Goal: Check status: Check status

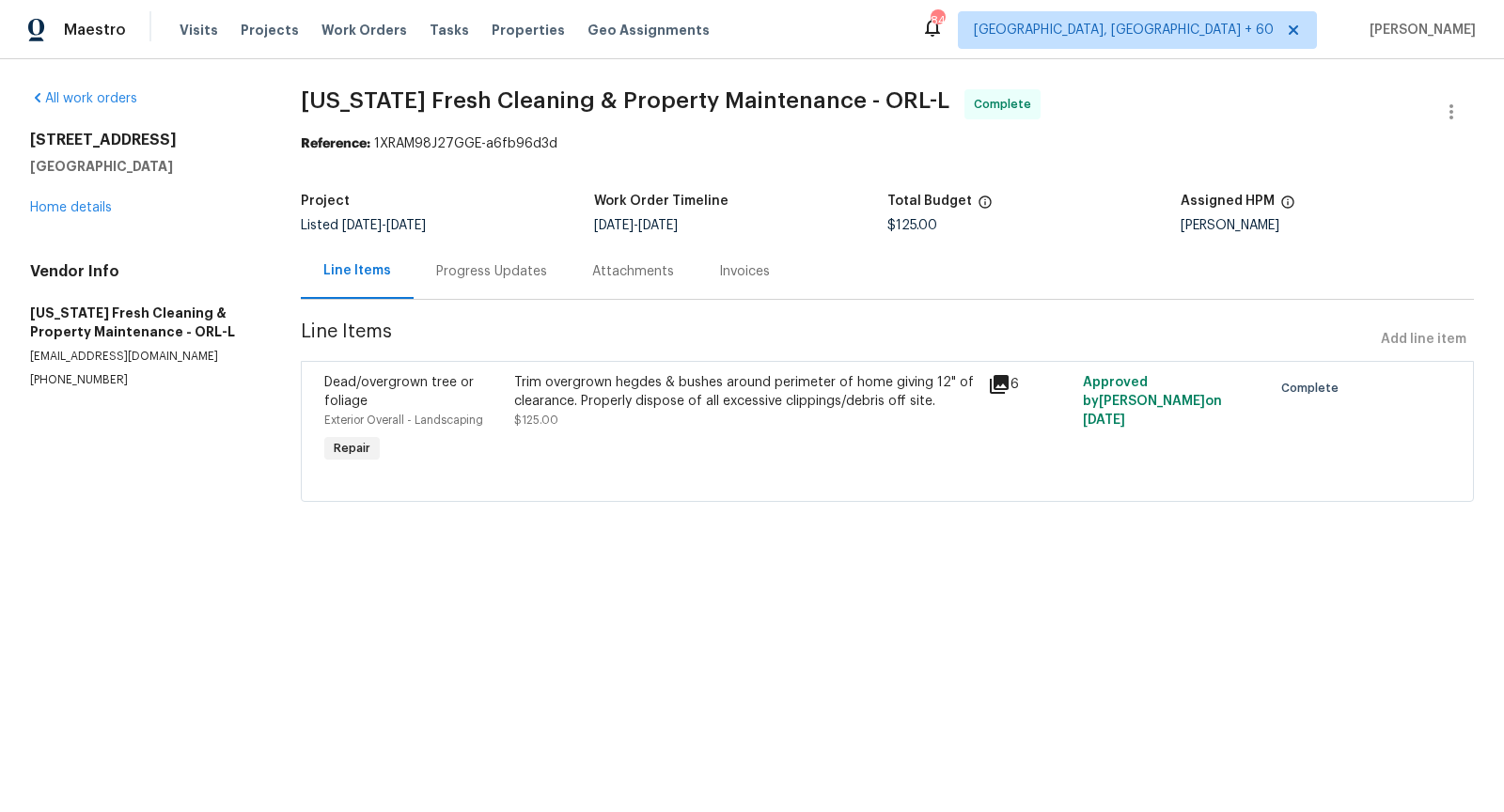
click at [520, 281] on div "Progress Updates" at bounding box center [492, 271] width 156 height 56
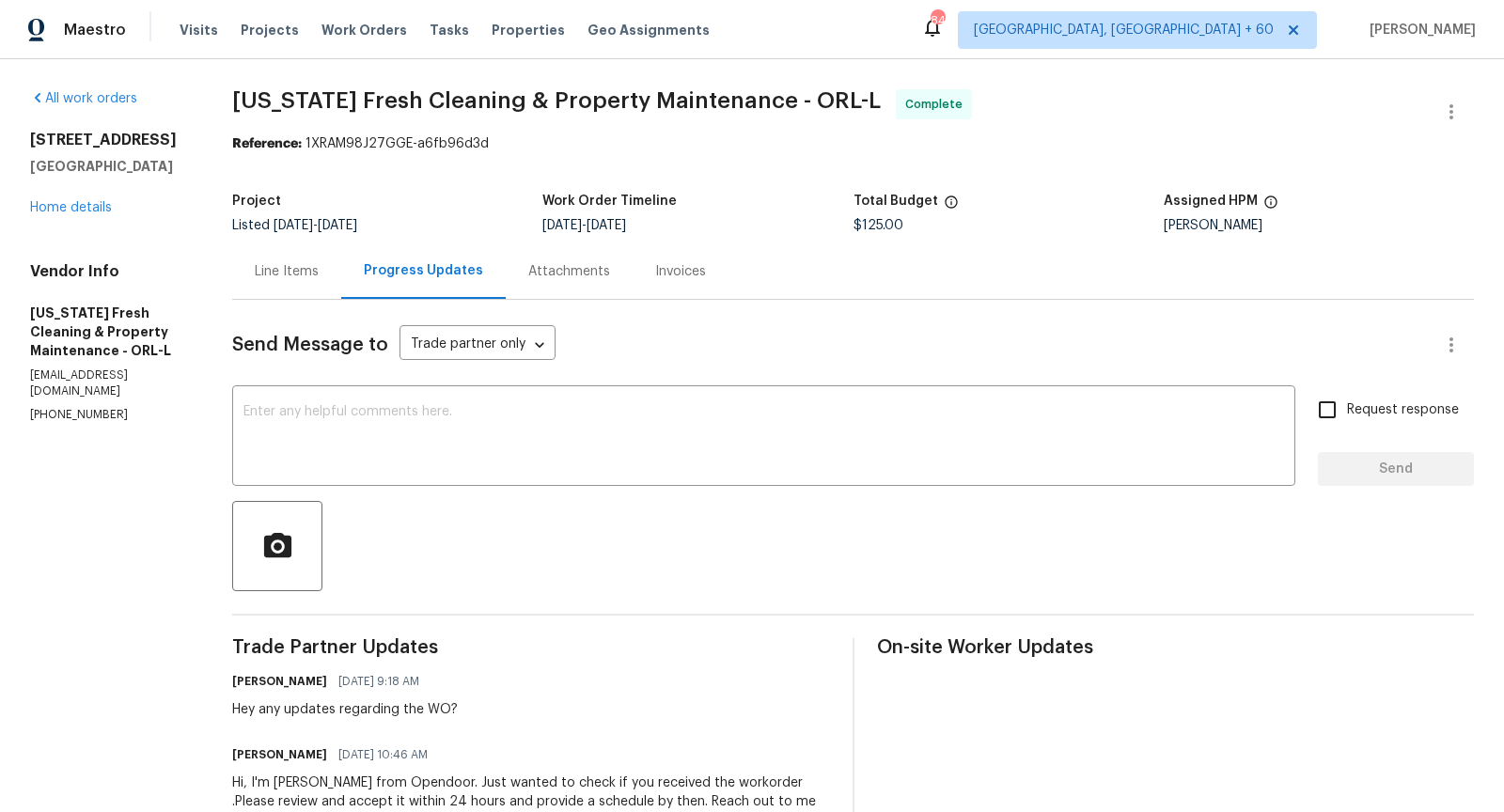
click at [310, 281] on div "Line Items" at bounding box center [286, 271] width 109 height 56
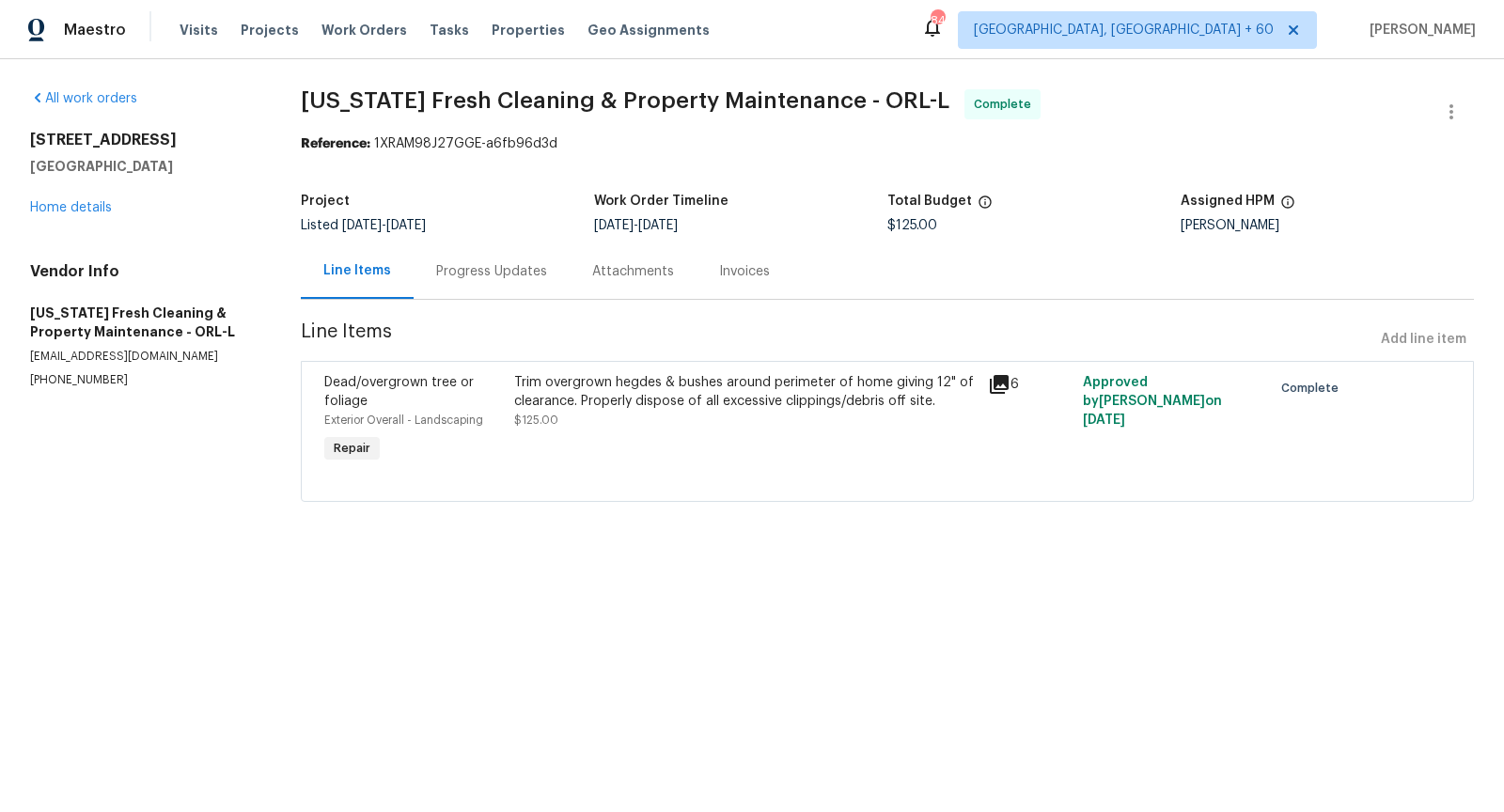
click at [1006, 387] on icon at bounding box center [999, 384] width 19 height 19
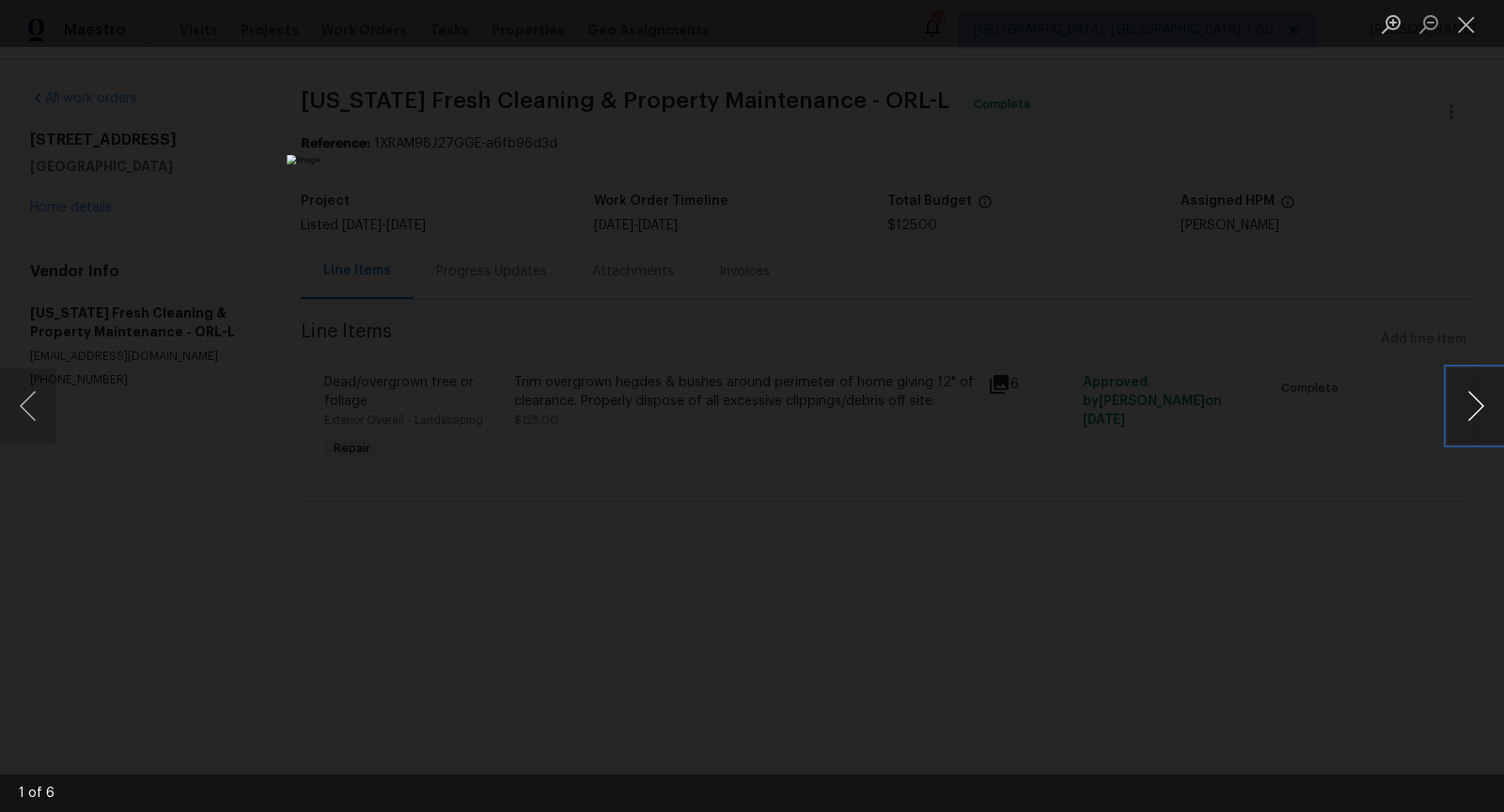
click at [1484, 414] on button "Next image" at bounding box center [1476, 405] width 57 height 75
click at [41, 414] on button "Previous image" at bounding box center [28, 405] width 57 height 75
click at [1474, 405] on button "Next image" at bounding box center [1476, 405] width 57 height 75
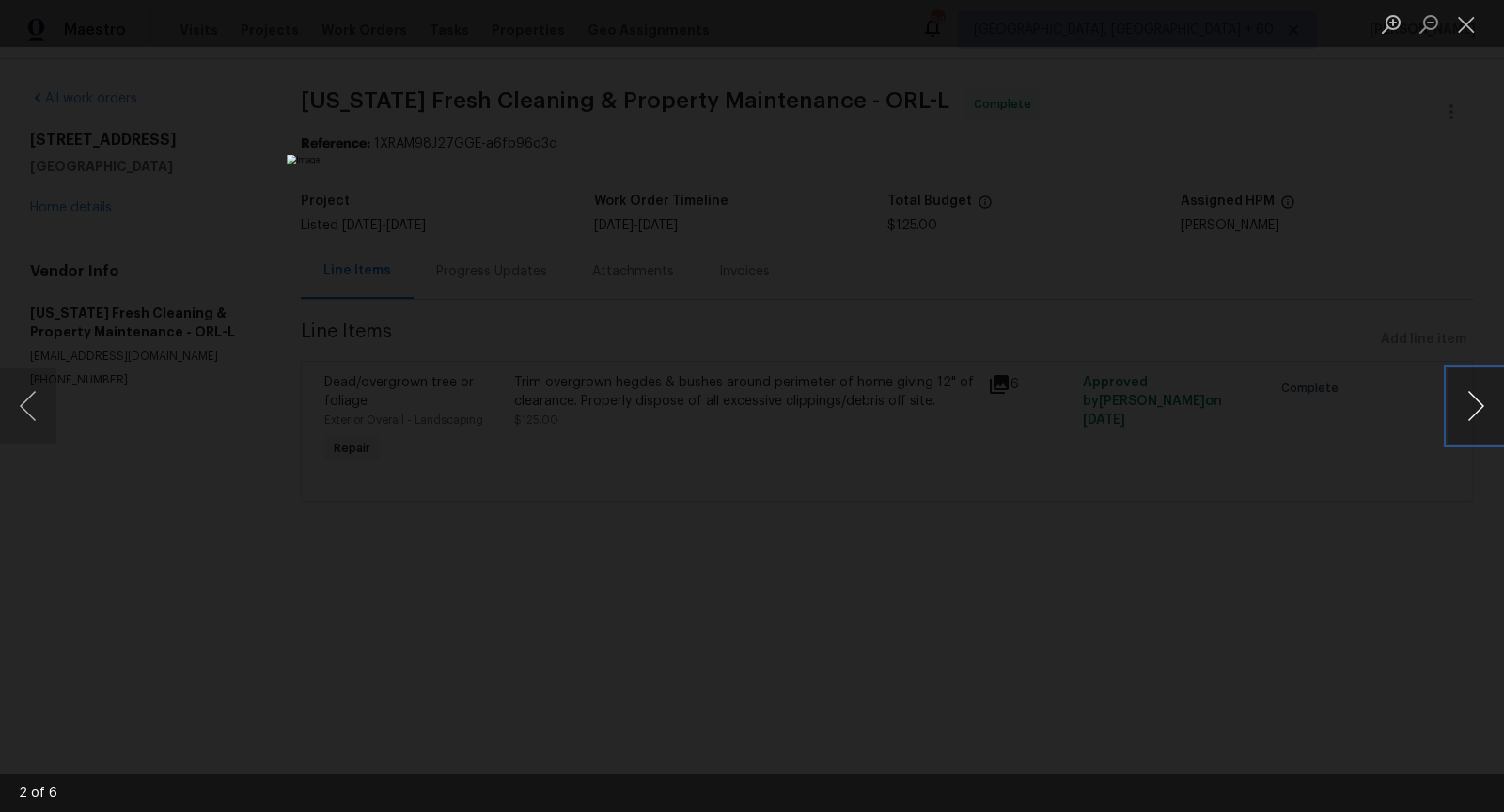
click at [1474, 405] on button "Next image" at bounding box center [1476, 405] width 57 height 75
click at [1474, 411] on button "Next image" at bounding box center [1476, 405] width 57 height 75
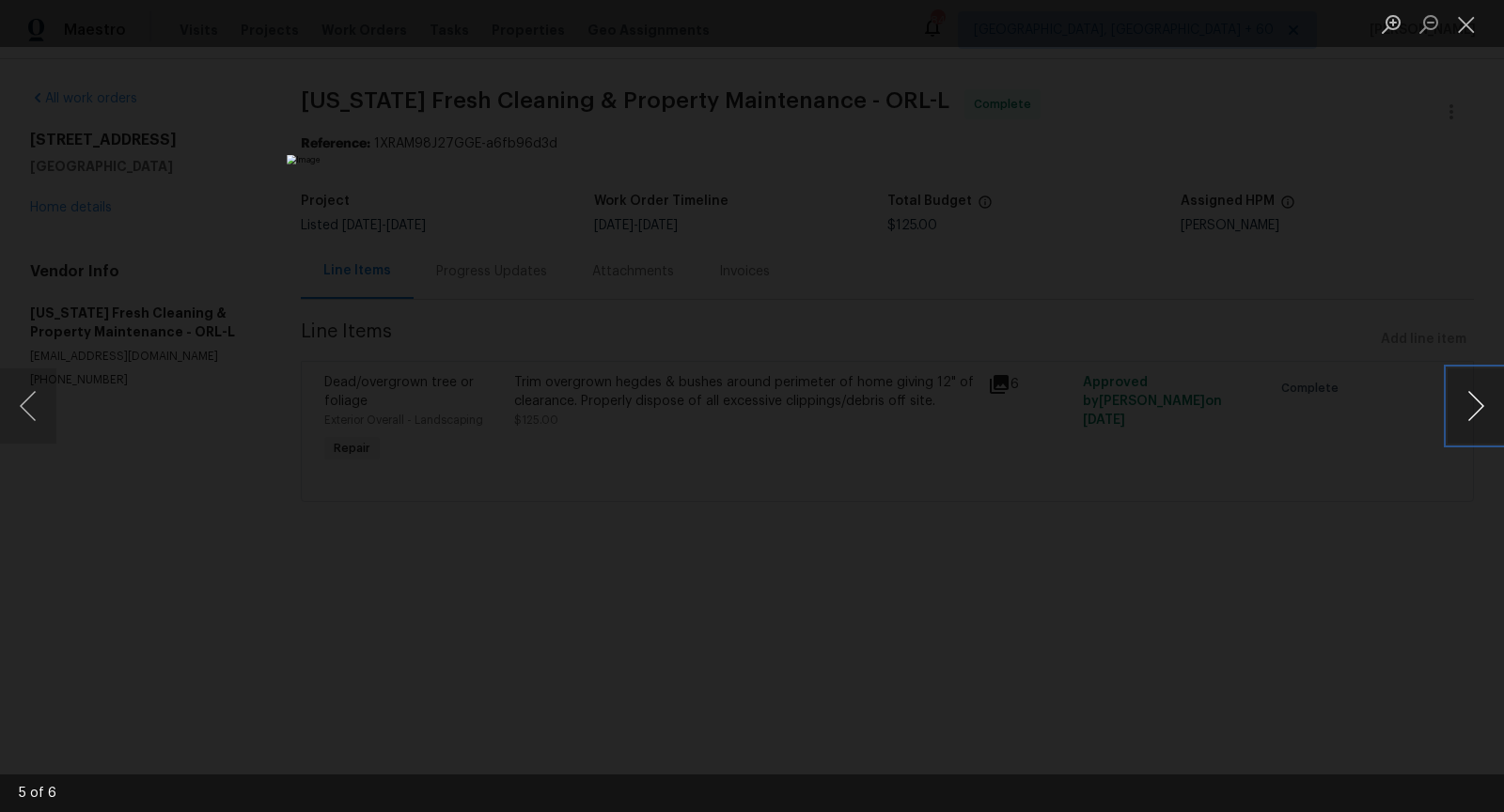
click at [1485, 398] on button "Next image" at bounding box center [1476, 405] width 57 height 75
click at [1476, 25] on button "Close lightbox" at bounding box center [1467, 24] width 38 height 33
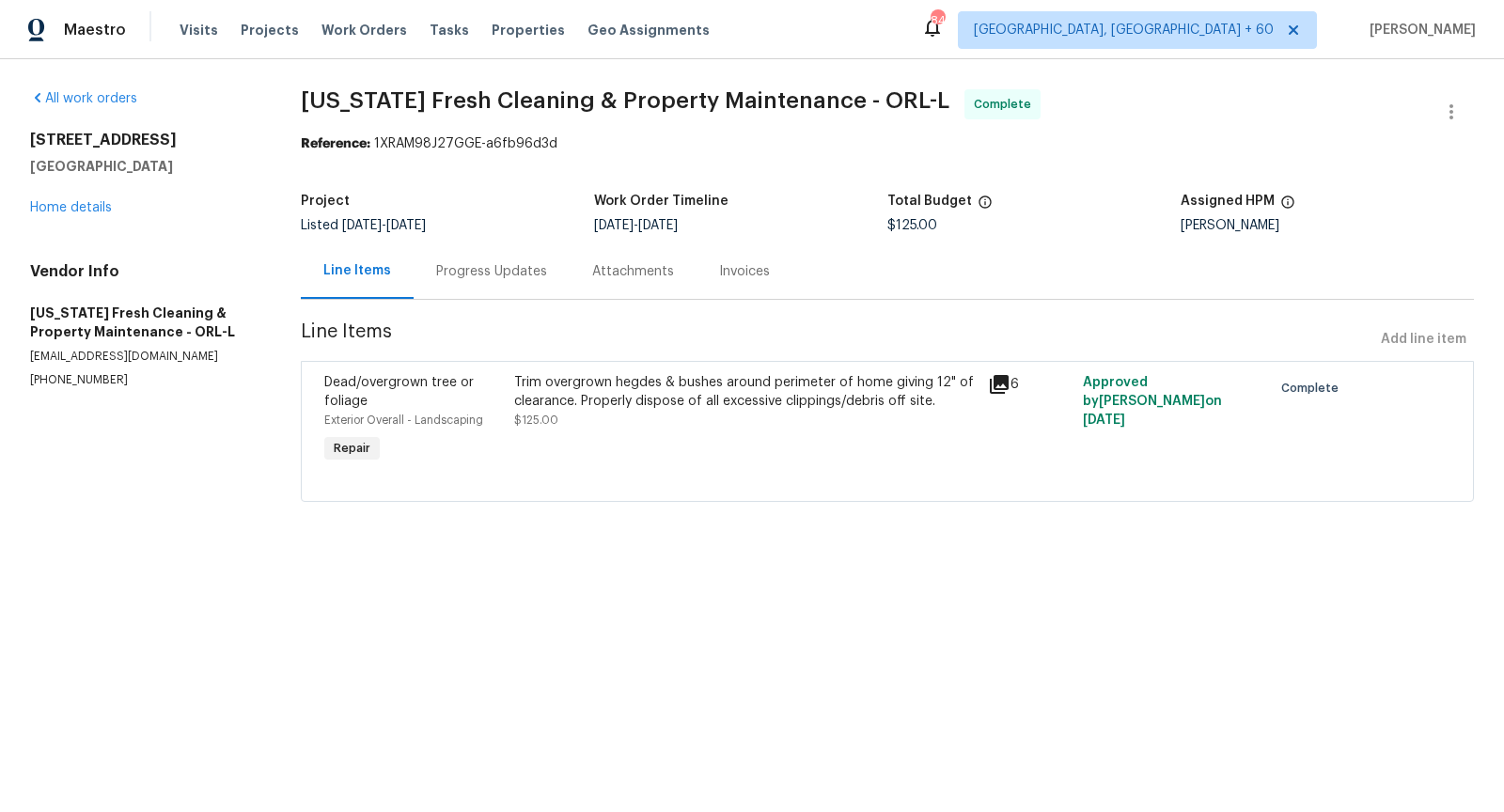
click at [818, 555] on html "Maestro Visits Projects Work Orders Tasks Properties Geo Assignments [STREET_AD…" at bounding box center [752, 277] width 1504 height 555
